Goal: Task Accomplishment & Management: Use online tool/utility

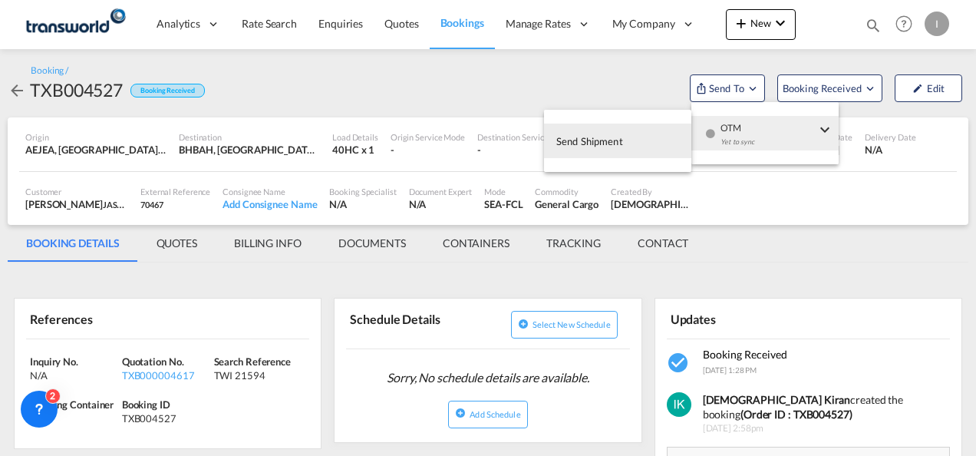
click at [747, 124] on span "OTM" at bounding box center [767, 123] width 95 height 14
click at [653, 134] on button "Send Shipment" at bounding box center [617, 140] width 147 height 35
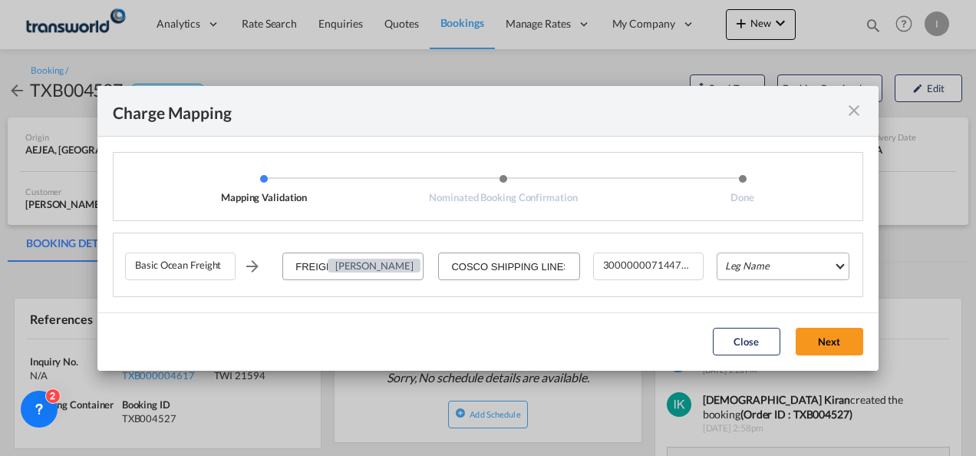
click at [745, 264] on md-select "Leg Name HANDLING ORIGIN VESSEL HANDLING DESTINATION OTHERS TL PICK UP CUSTOMS …" at bounding box center [782, 266] width 133 height 28
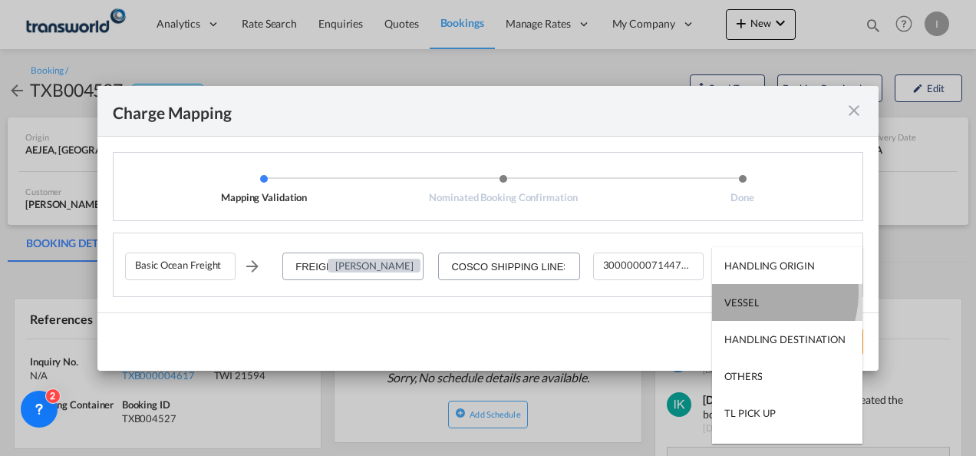
drag, startPoint x: 749, startPoint y: 292, endPoint x: 753, endPoint y: 303, distance: 11.4
click at [749, 293] on md-option "VESSEL" at bounding box center [787, 302] width 150 height 37
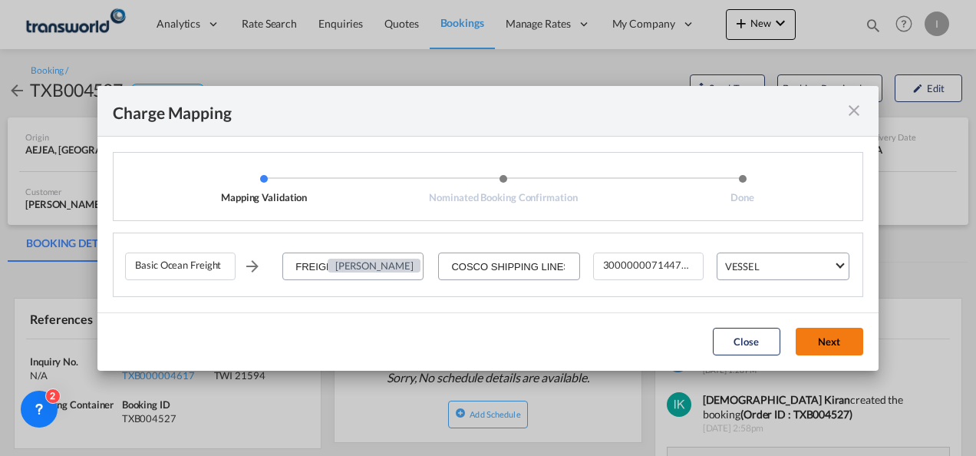
click at [836, 352] on button "Next" at bounding box center [828, 342] width 67 height 28
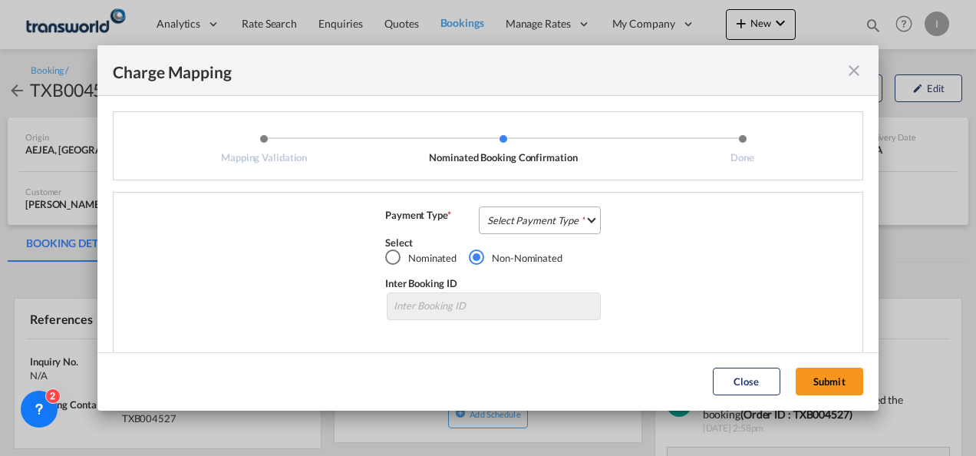
click at [546, 219] on md-select "Select Payment Type COLLECT PREPAID" at bounding box center [540, 220] width 122 height 28
click at [0, 0] on md-option "COLLECT" at bounding box center [0, 0] width 0 height 0
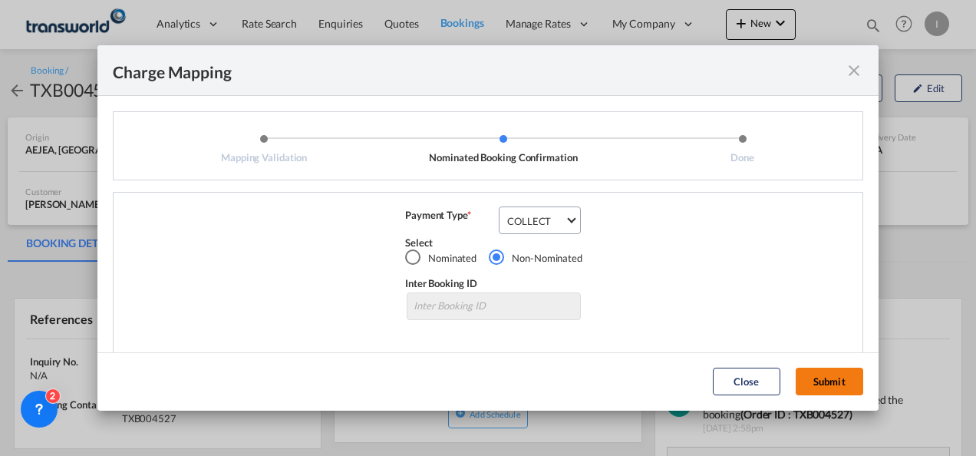
click at [835, 376] on button "Submit" at bounding box center [828, 381] width 67 height 28
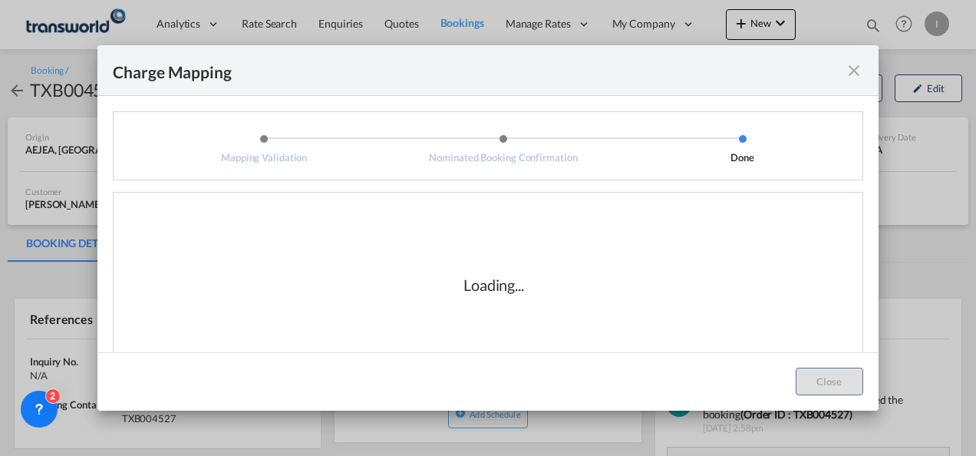
click at [495, 290] on div "Loading..." at bounding box center [493, 284] width 61 height 21
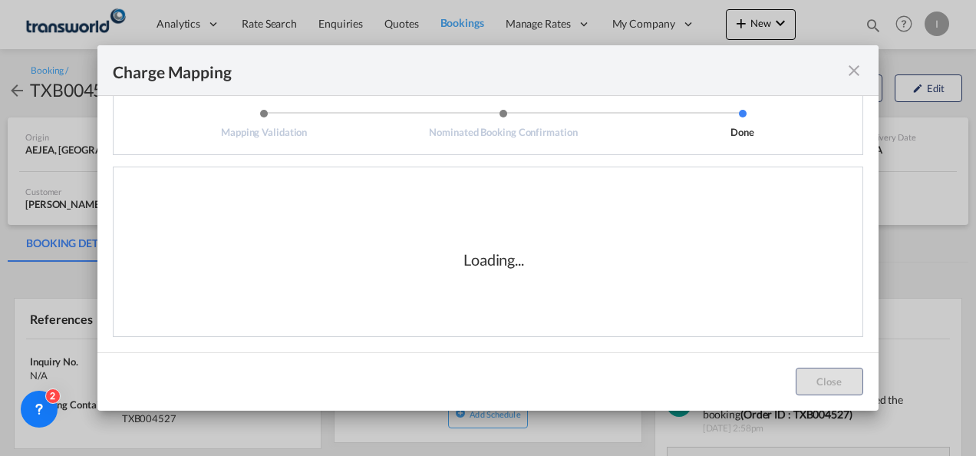
click at [749, 251] on div "Loading..." at bounding box center [493, 259] width 737 height 153
click at [848, 71] on md-icon "icon-close fg-AAA8AD cursor" at bounding box center [853, 70] width 18 height 18
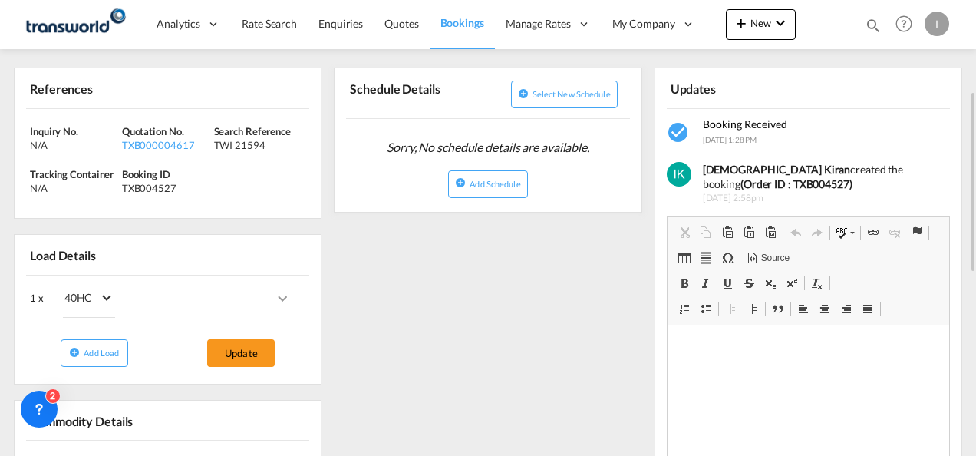
scroll to position [0, 0]
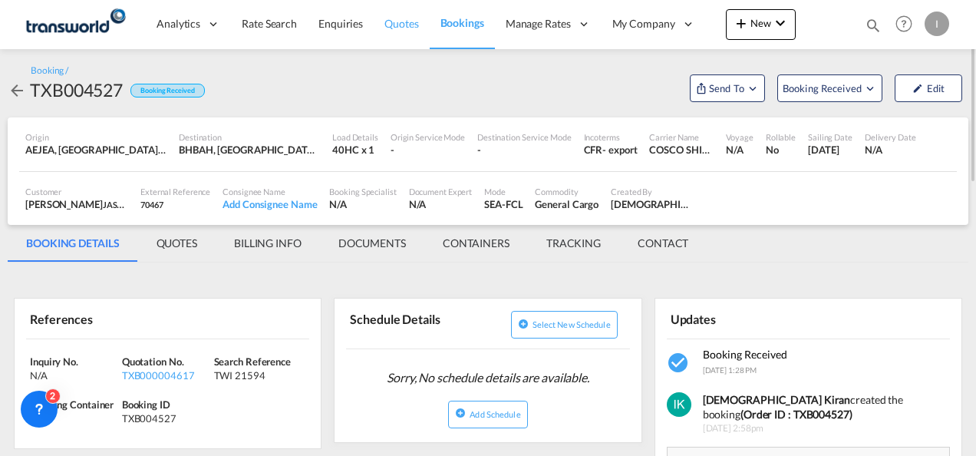
click at [403, 31] on span "Quotes" at bounding box center [401, 23] width 34 height 15
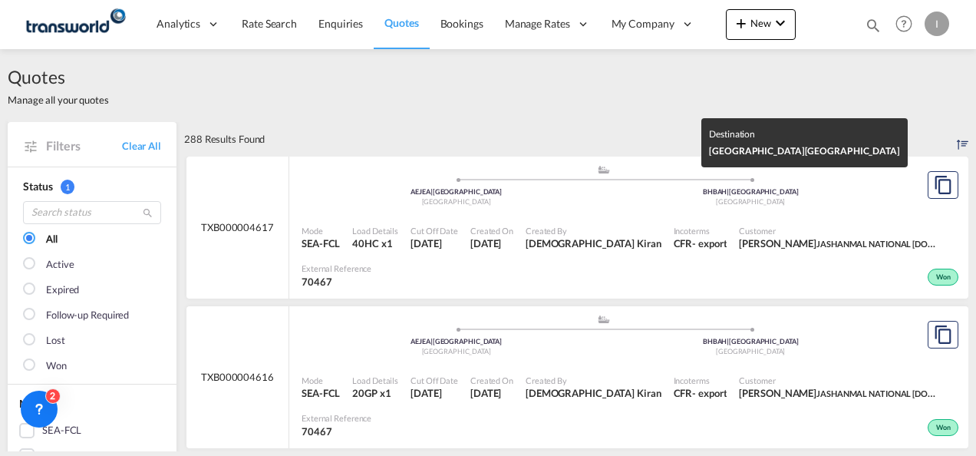
click at [673, 202] on div "[GEOGRAPHIC_DATA]" at bounding box center [751, 202] width 295 height 10
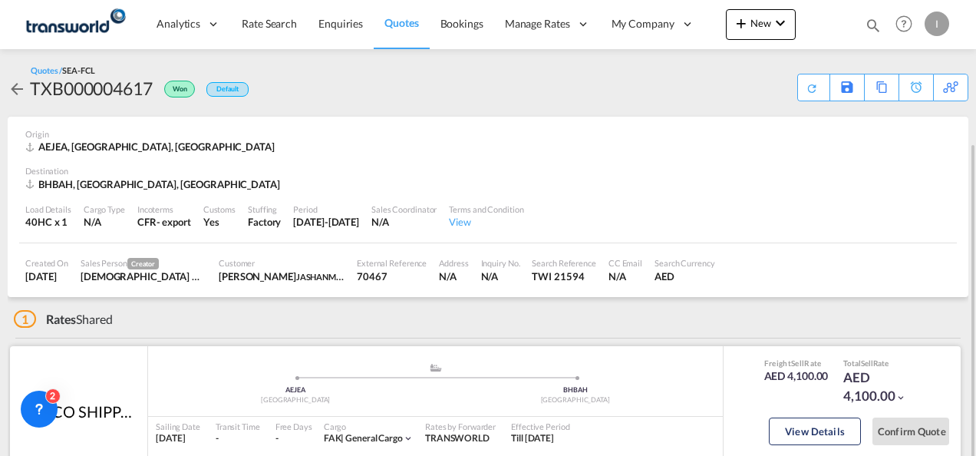
scroll to position [77, 0]
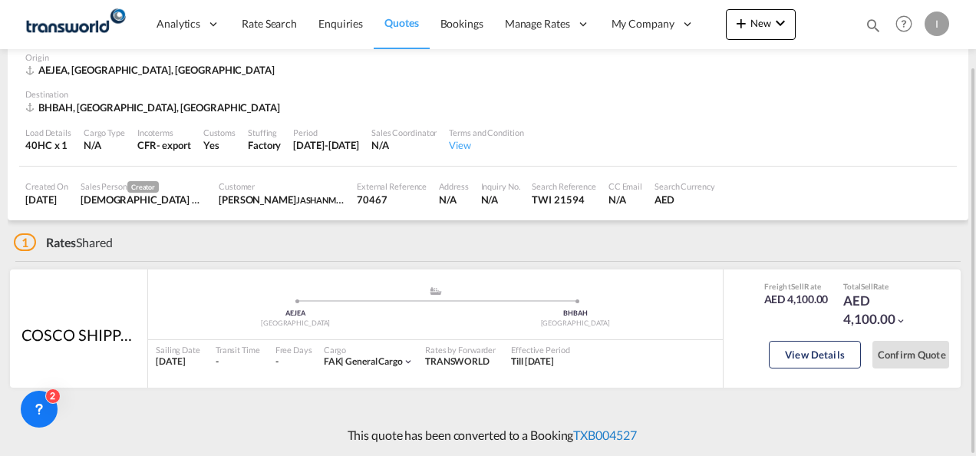
click at [609, 430] on link "TXB004527" at bounding box center [604, 434] width 63 height 15
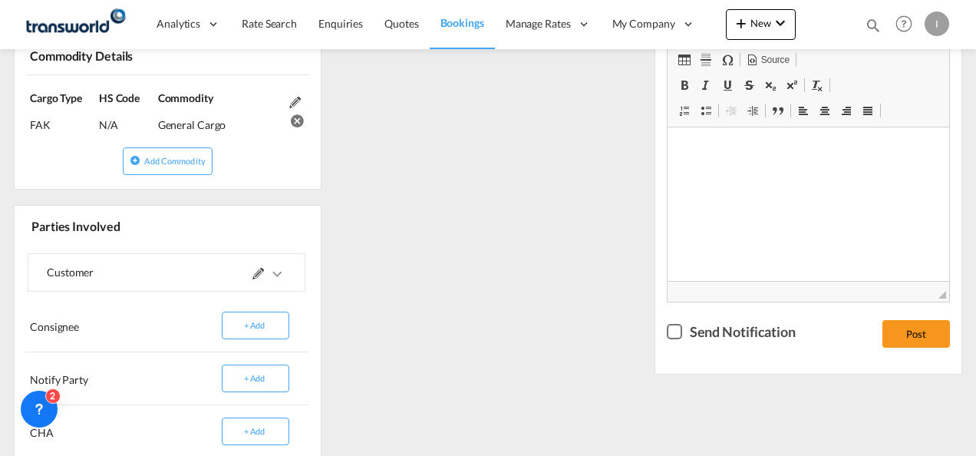
scroll to position [3, 0]
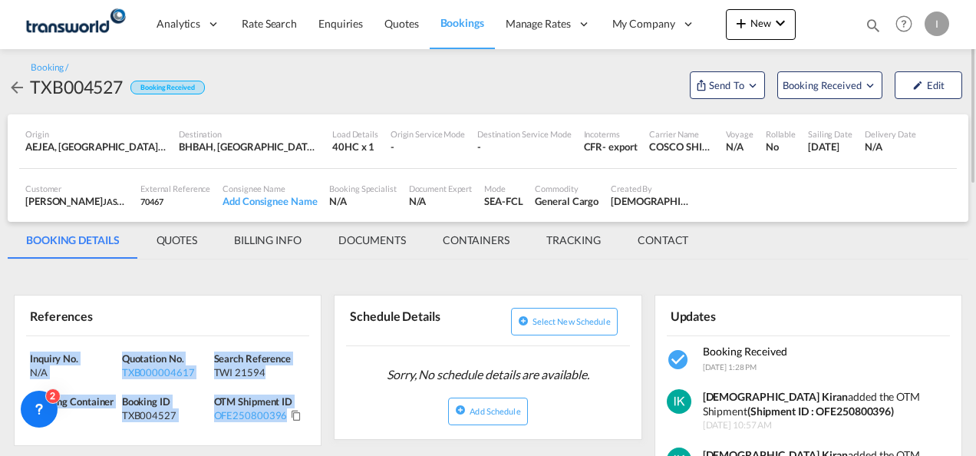
drag, startPoint x: 298, startPoint y: 414, endPoint x: 26, endPoint y: 356, distance: 278.5
click at [26, 356] on div "Inquiry No. N/A Quotation No. TXB000004617 Search Reference TWI 21594 Tracking …" at bounding box center [168, 391] width 306 height 110
drag, startPoint x: 26, startPoint y: 356, endPoint x: 41, endPoint y: 364, distance: 17.2
copy div "Inquiry No. N/A Quotation No. TXB000004617 Search Reference TWI 21594 Tracking …"
